Goal: Transaction & Acquisition: Book appointment/travel/reservation

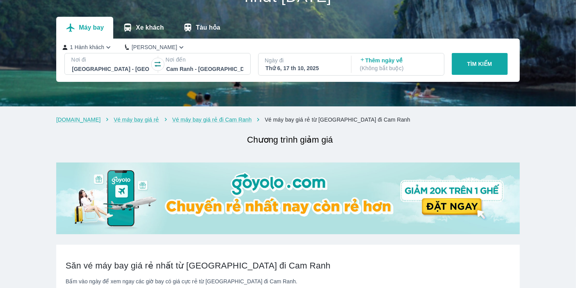
scroll to position [56, 0]
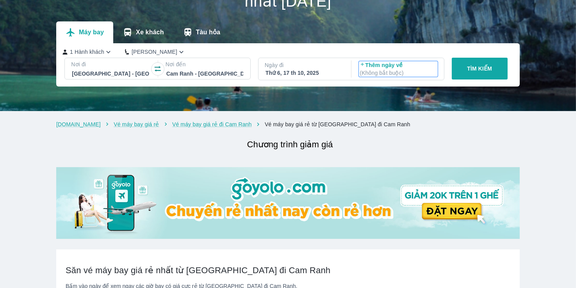
click at [401, 62] on p "Thêm ngày về ( Không bắt buộc )" at bounding box center [398, 69] width 77 height 16
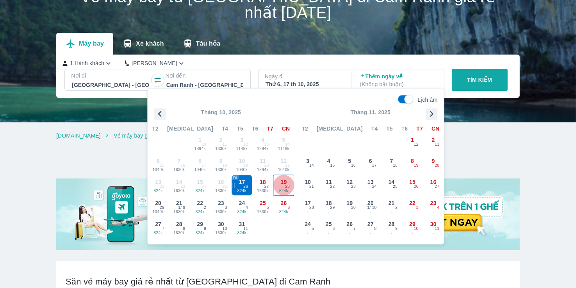
click at [278, 190] on span "824k" at bounding box center [284, 192] width 20 height 6
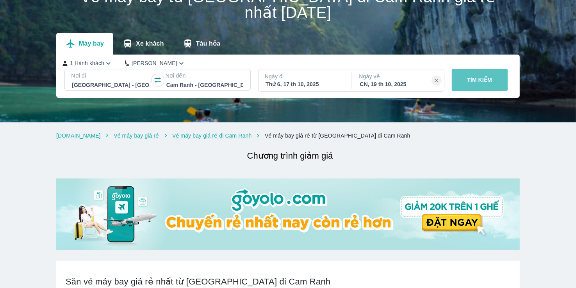
click at [487, 75] on button "TÌM KIẾM" at bounding box center [480, 80] width 56 height 22
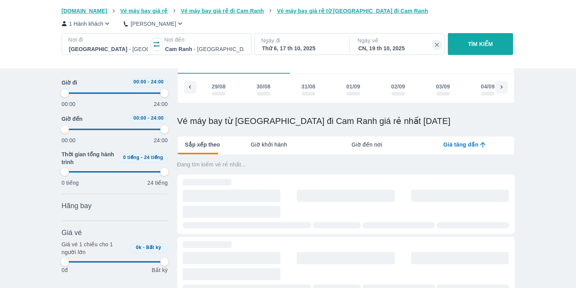
type input "97.9166666666667"
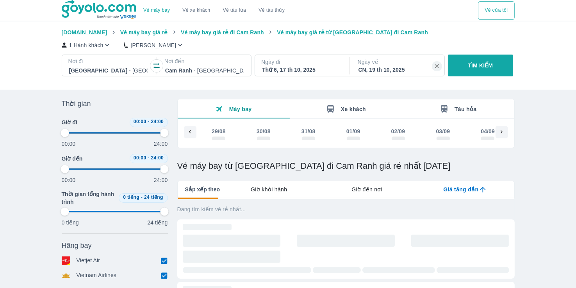
type input "97.9166666666667"
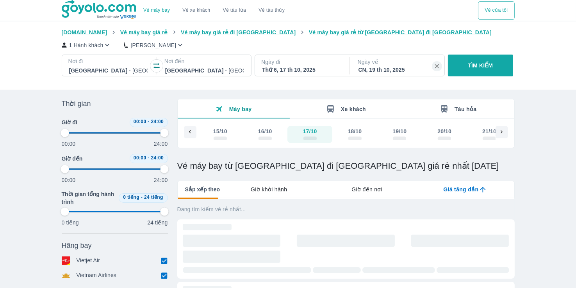
click at [153, 68] on icon "button" at bounding box center [157, 66] width 8 height 8
type input "97.9166666666667"
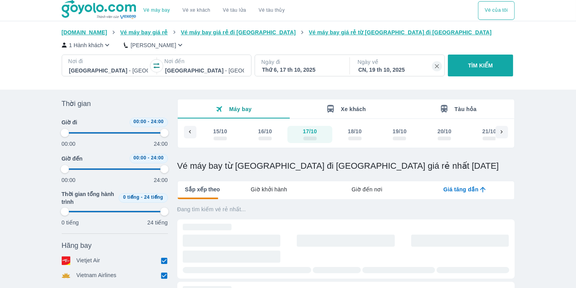
type input "97.9166666666667"
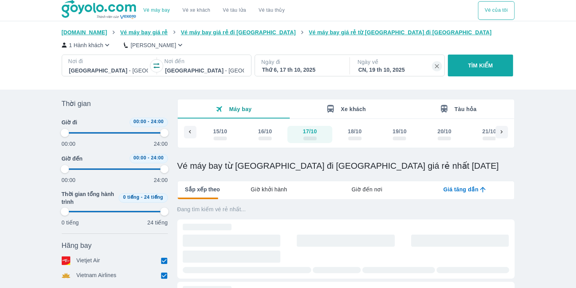
type input "97.9166666666667"
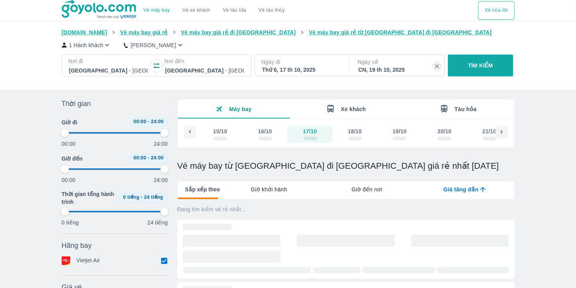
type input "97.9166666666667"
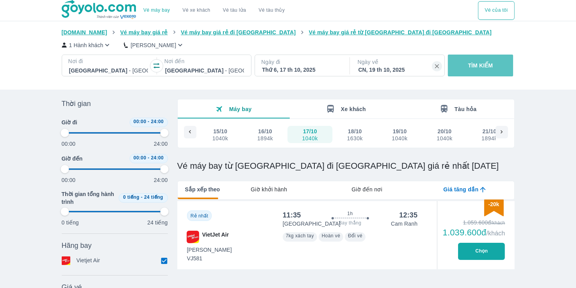
click at [467, 65] on button "TÌM KIẾM" at bounding box center [480, 66] width 65 height 22
type input "97.9166666666667"
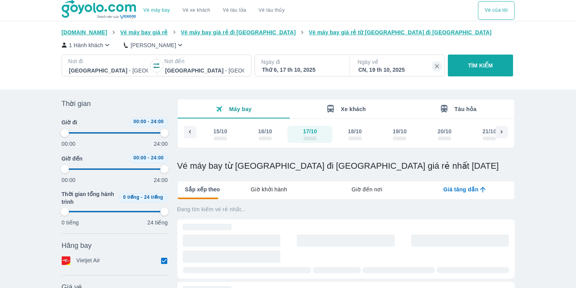
type input "97.9166666666667"
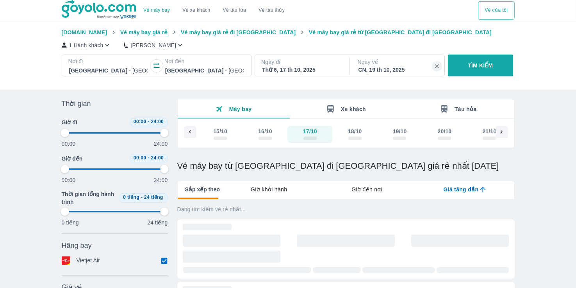
type input "97.9166666666667"
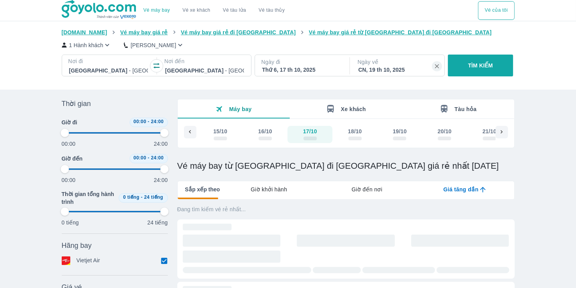
type input "97.9166666666667"
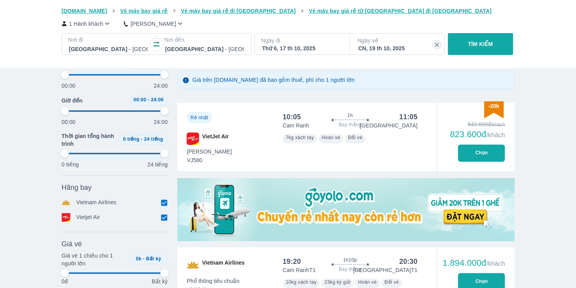
scroll to position [159, 0]
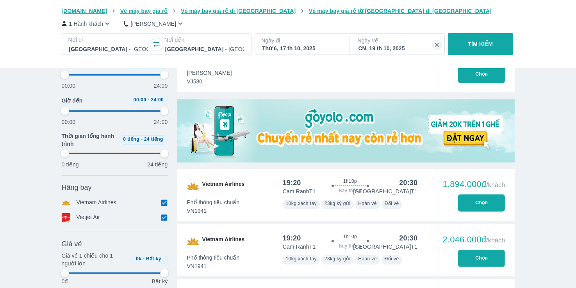
type input "97.9166666666667"
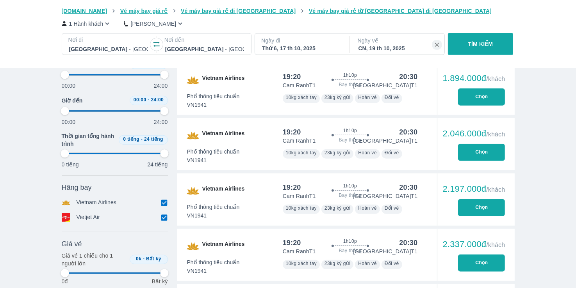
type input "97.9166666666667"
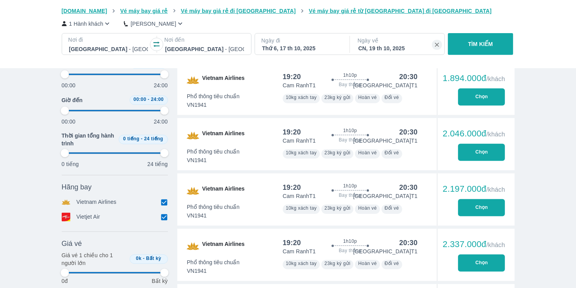
type input "97.9166666666667"
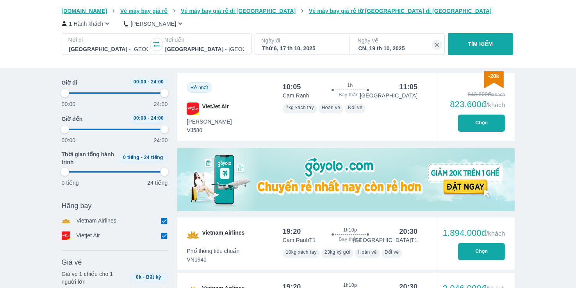
scroll to position [81, 0]
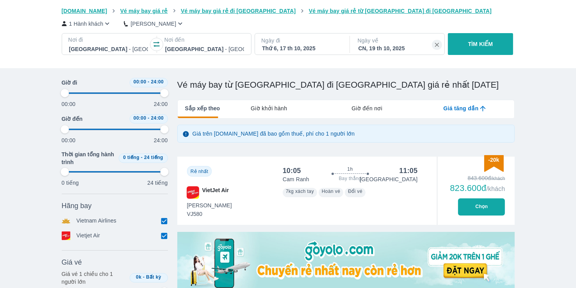
click at [473, 207] on button "Chọn" at bounding box center [481, 207] width 47 height 17
type input "97.9166666666667"
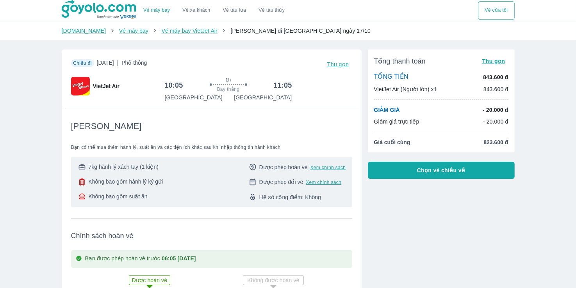
scroll to position [80, 0]
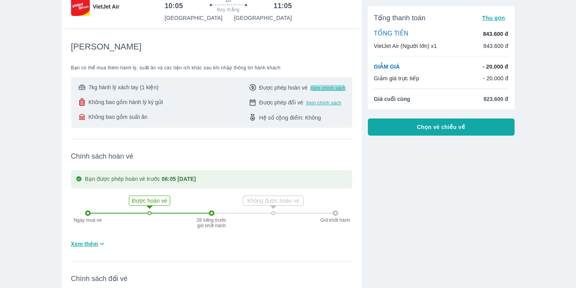
click at [321, 89] on span "Xem chính sách" at bounding box center [328, 88] width 36 height 6
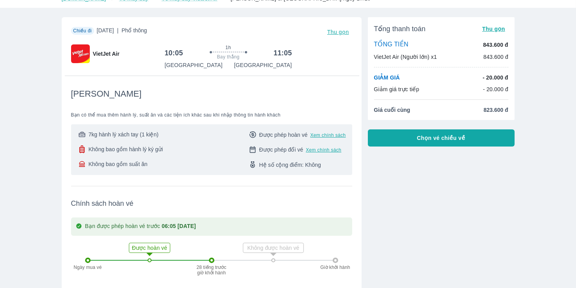
scroll to position [0, 0]
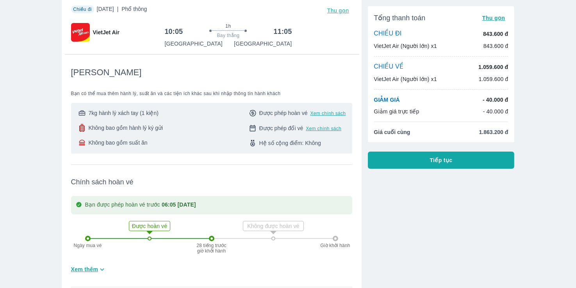
scroll to position [51, 0]
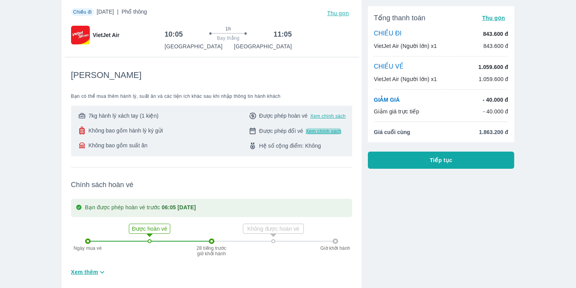
click at [326, 129] on span "Xem chính sách" at bounding box center [324, 131] width 36 height 6
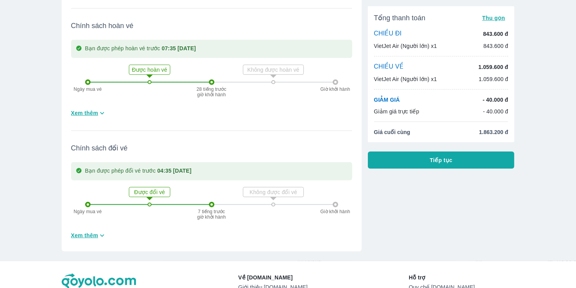
scroll to position [628, 0]
click at [92, 120] on button "Xem thêm" at bounding box center [89, 114] width 42 height 13
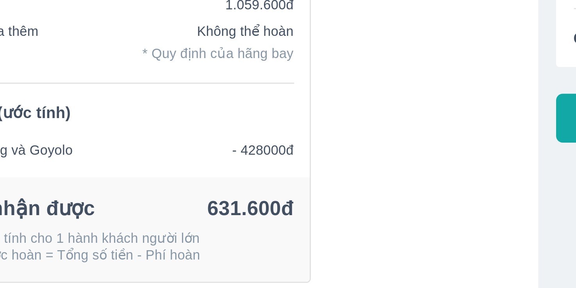
scroll to position [679, 0]
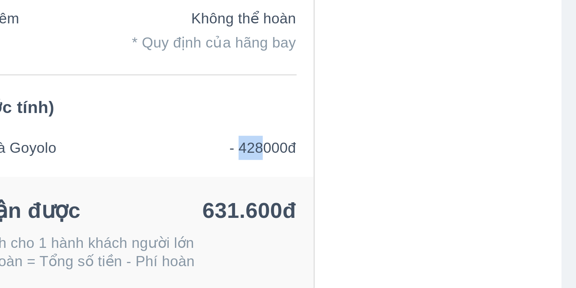
drag, startPoint x: 265, startPoint y: 171, endPoint x: 257, endPoint y: 171, distance: 8.2
click at [257, 171] on p "- 428000đ" at bounding box center [264, 172] width 21 height 8
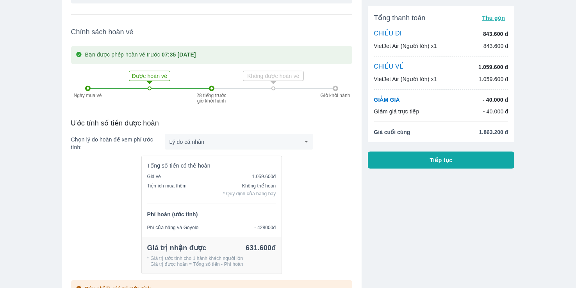
scroll to position [623, 0]
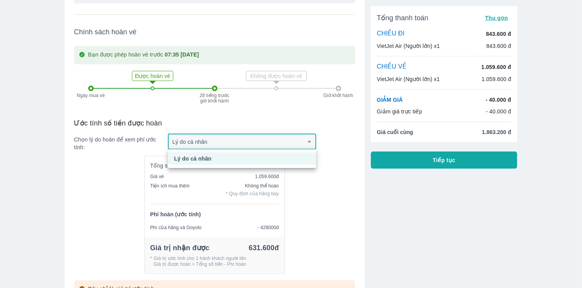
click at [301, 194] on div at bounding box center [291, 144] width 582 height 288
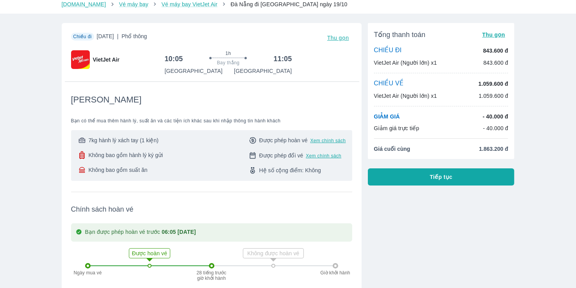
scroll to position [0, 0]
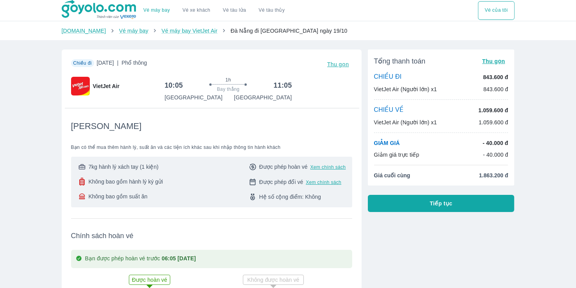
click at [233, 172] on div "7kg hành lý xách tay (1 kiện) Không bao gồm hành lý ký gửi Không bao gồm suất ă…" at bounding box center [211, 182] width 269 height 38
click at [226, 120] on div "Tiết Kiệm Bạn có thể mua thêm hành lý, suất ăn và các tiện ích khác sau khi nhậ…" at bounding box center [211, 158] width 281 height 100
